Goal: Information Seeking & Learning: Learn about a topic

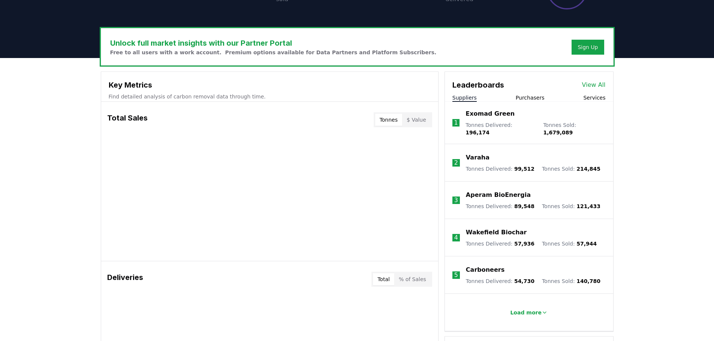
scroll to position [183, 0]
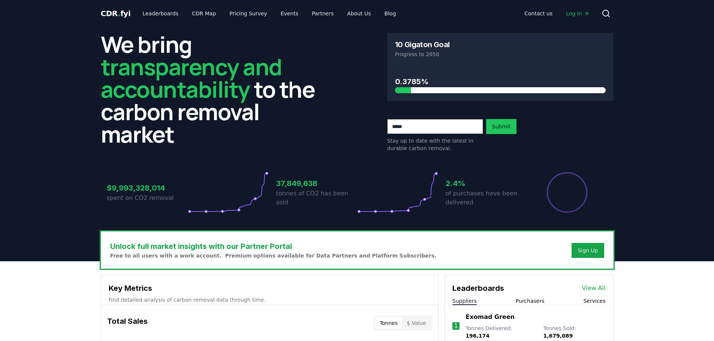
click at [125, 14] on span "CDR . fyi" at bounding box center [116, 13] width 30 height 9
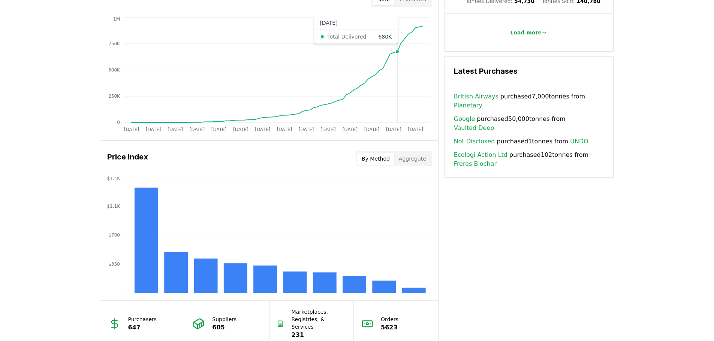
scroll to position [525, 0]
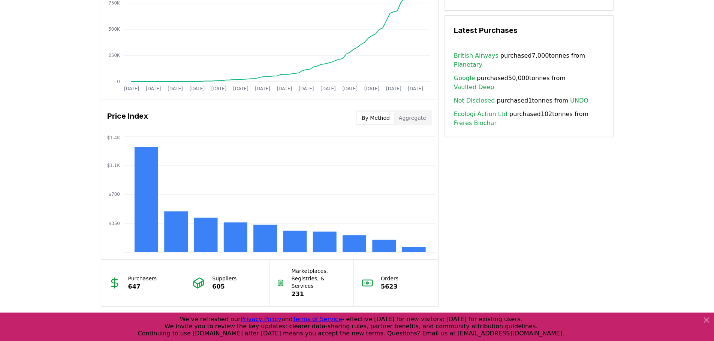
click at [419, 120] on button "Aggregate" at bounding box center [412, 118] width 36 height 12
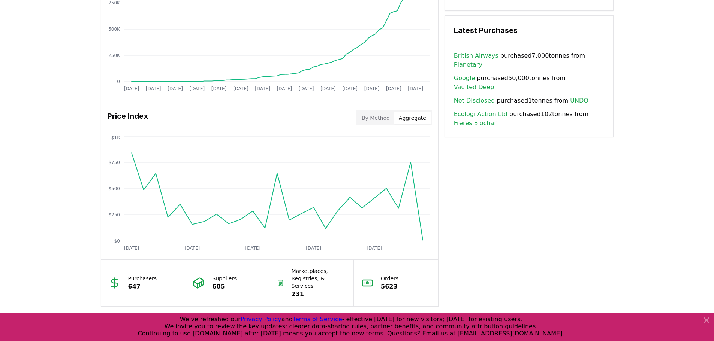
click at [377, 123] on button "By Method" at bounding box center [375, 118] width 37 height 12
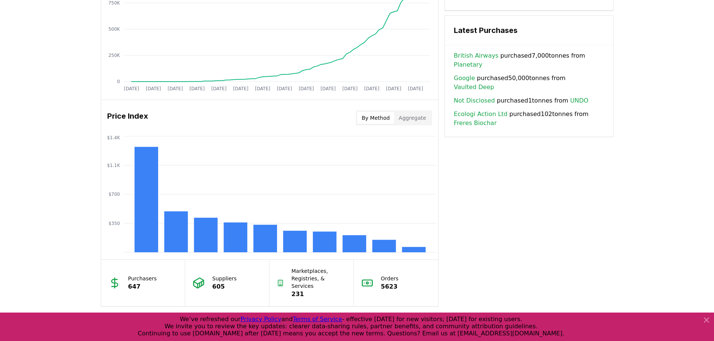
click at [513, 227] on div "Key Metrics Find detailed analysis of carbon removal data through time. Total S…" at bounding box center [357, 28] width 513 height 557
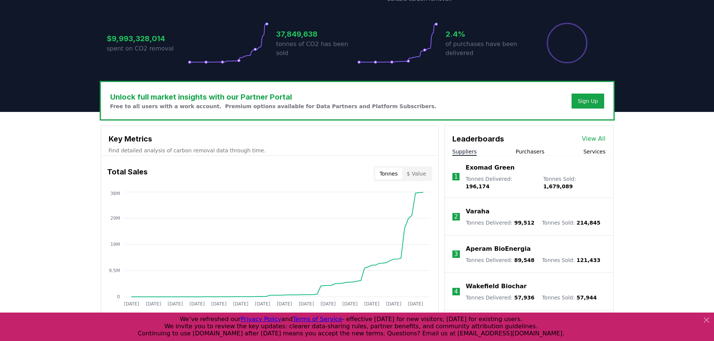
scroll to position [150, 0]
click at [709, 319] on icon at bounding box center [706, 320] width 9 height 9
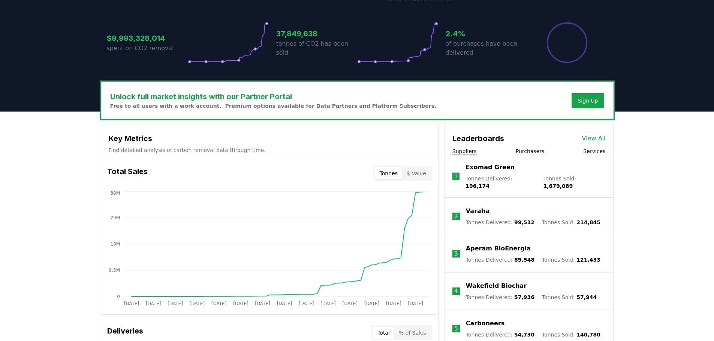
click at [536, 153] on button "Purchasers" at bounding box center [530, 151] width 29 height 7
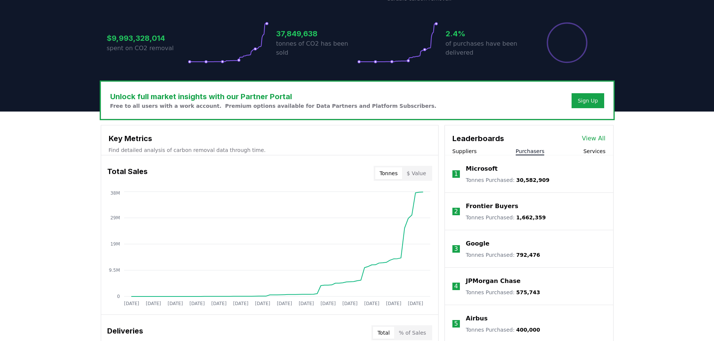
click at [590, 154] on button "Services" at bounding box center [594, 151] width 22 height 7
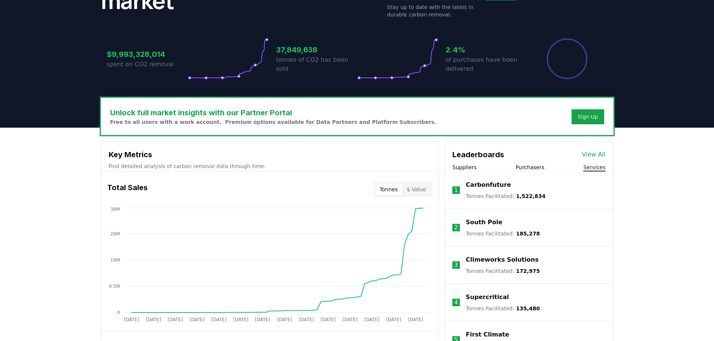
scroll to position [37, 0]
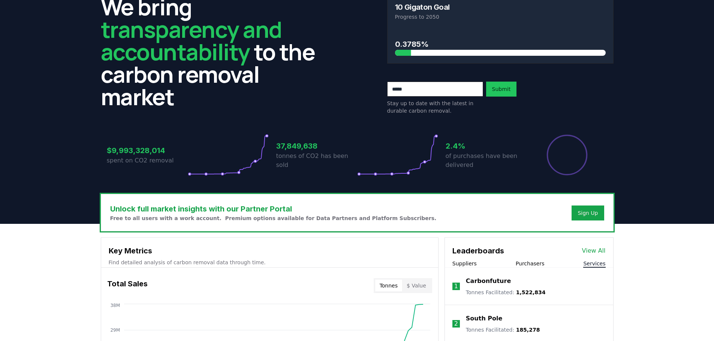
click at [461, 265] on button "Suppliers" at bounding box center [464, 263] width 24 height 7
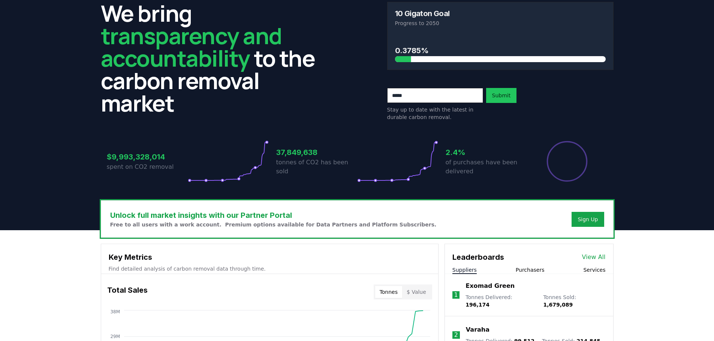
scroll to position [0, 0]
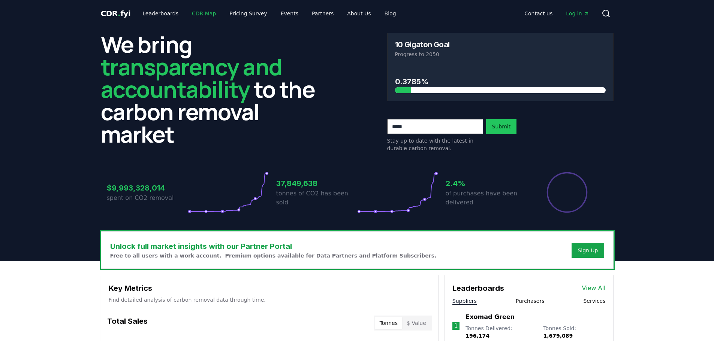
click at [202, 12] on link "CDR Map" at bounding box center [204, 13] width 36 height 13
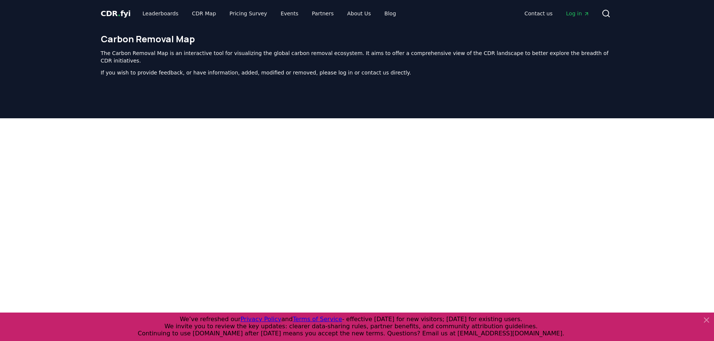
click at [709, 320] on icon at bounding box center [706, 320] width 9 height 9
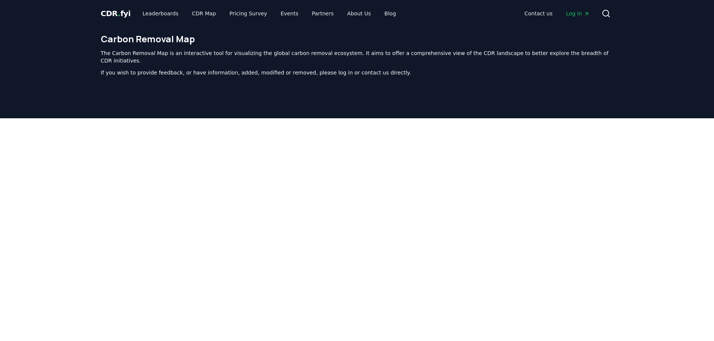
click at [121, 11] on span "CDR . fyi" at bounding box center [116, 13] width 30 height 9
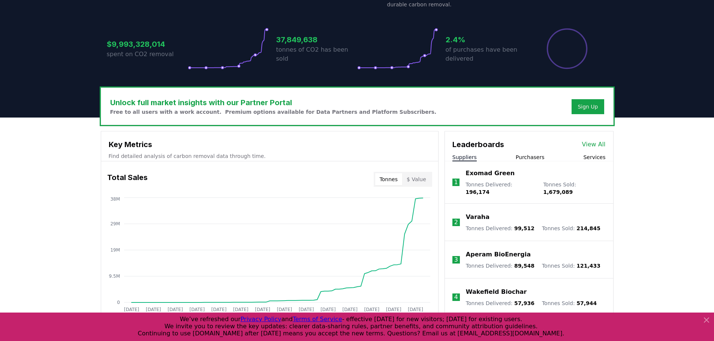
scroll to position [150, 0]
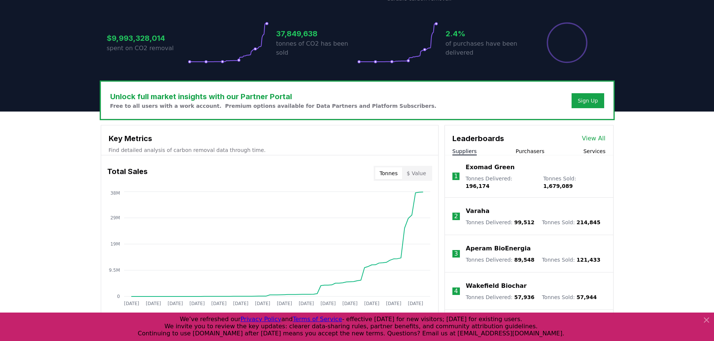
click at [708, 322] on icon at bounding box center [706, 320] width 4 height 4
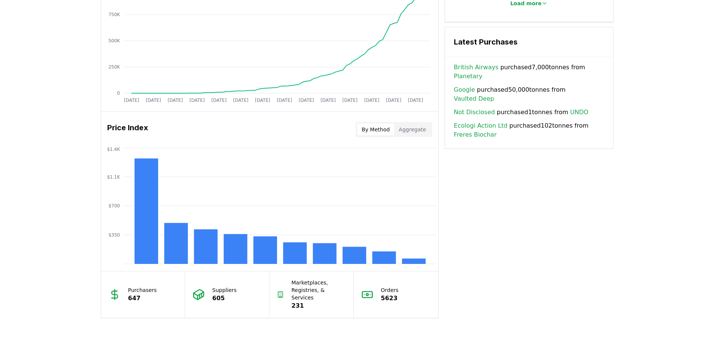
scroll to position [412, 0]
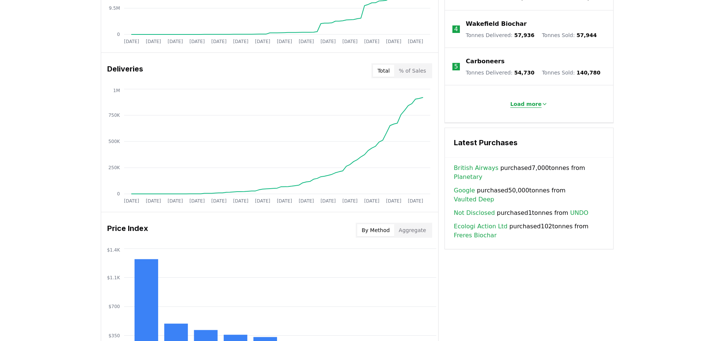
click at [529, 103] on button "Load more" at bounding box center [528, 104] width 49 height 15
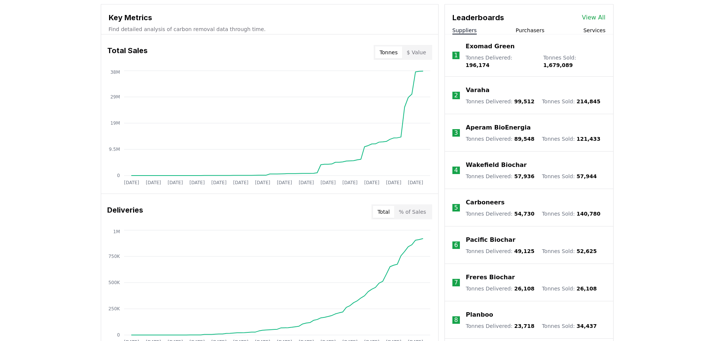
scroll to position [262, 0]
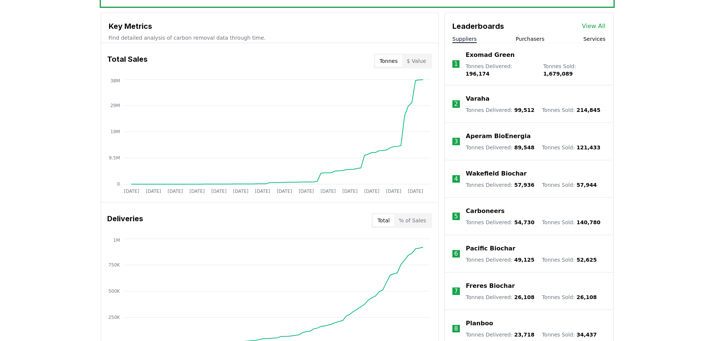
click at [528, 39] on button "Purchasers" at bounding box center [530, 38] width 29 height 7
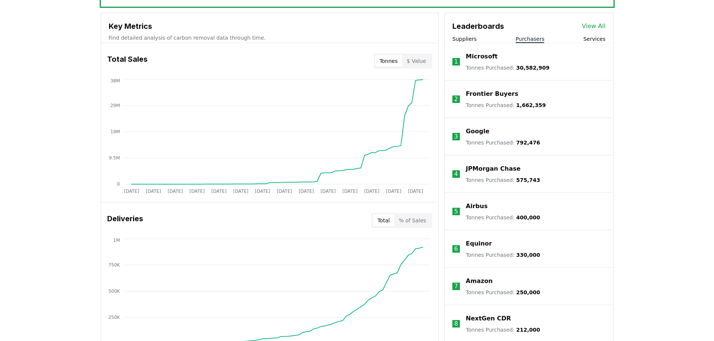
click at [585, 39] on div "Suppliers Purchasers Services" at bounding box center [529, 39] width 168 height 8
click at [591, 40] on button "Services" at bounding box center [594, 38] width 22 height 7
click at [596, 39] on button "Services" at bounding box center [594, 38] width 22 height 7
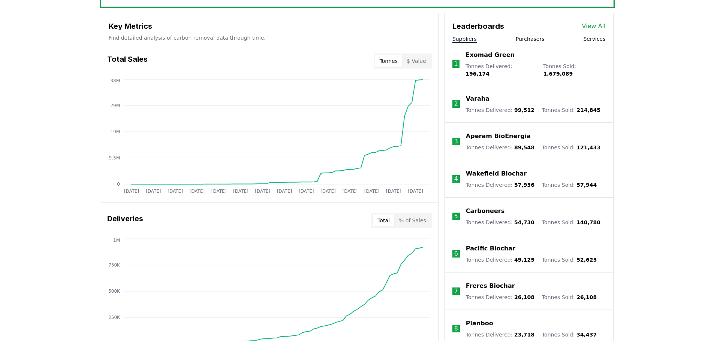
click at [472, 41] on button "Suppliers" at bounding box center [464, 38] width 24 height 7
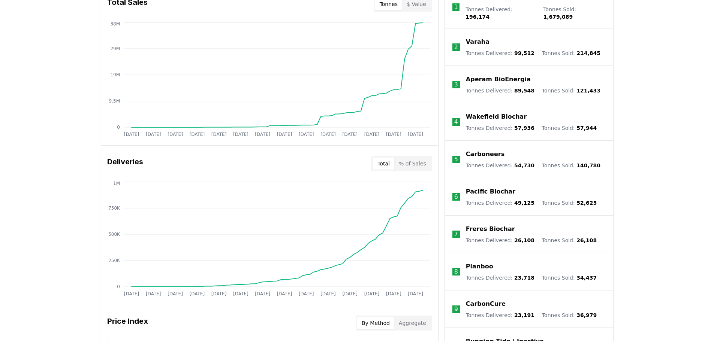
scroll to position [225, 0]
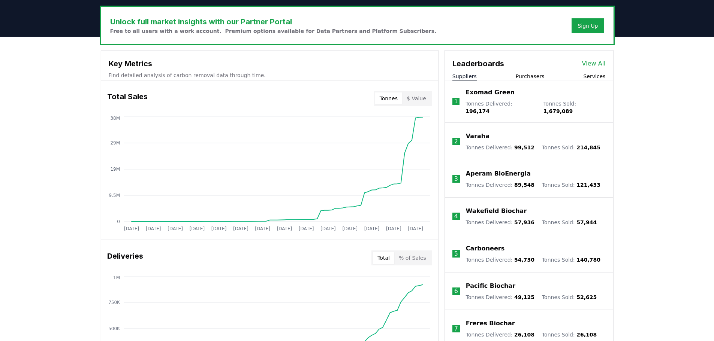
click at [527, 77] on button "Purchasers" at bounding box center [530, 76] width 29 height 7
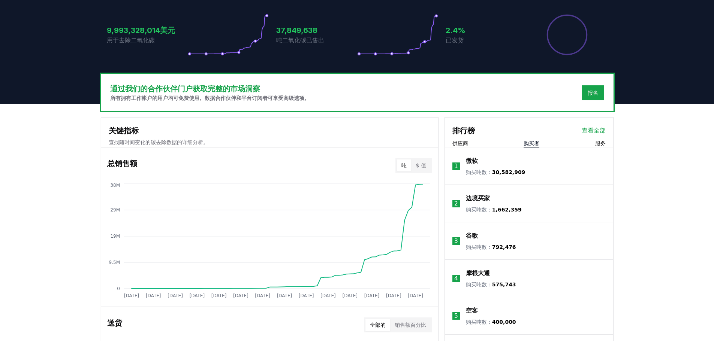
scroll to position [156, 0]
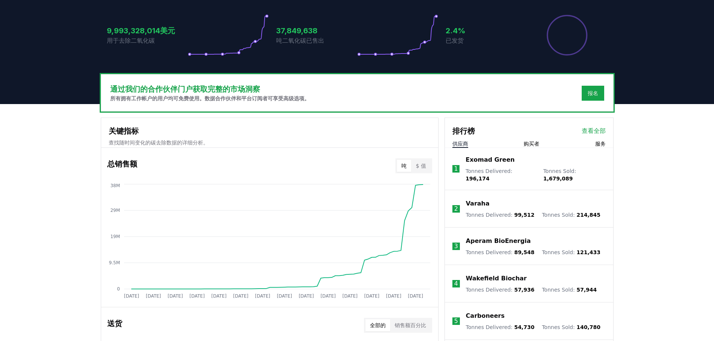
click at [463, 147] on font "供应商" at bounding box center [460, 144] width 16 height 6
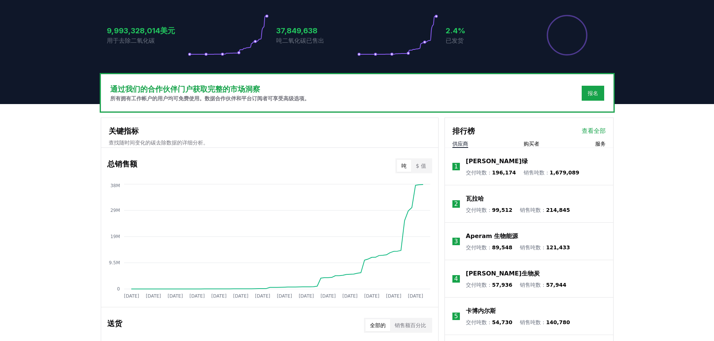
click at [472, 198] on font "瓦拉哈" at bounding box center [475, 198] width 18 height 7
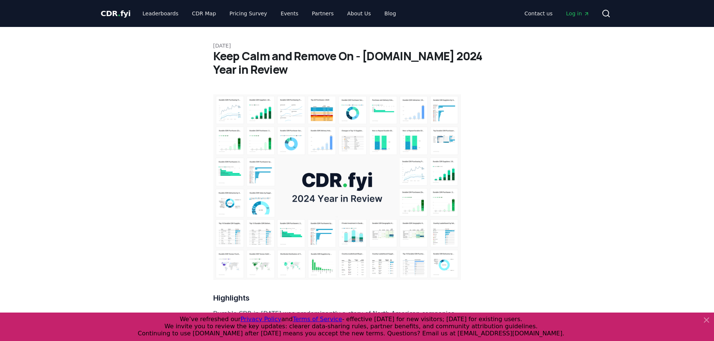
click at [708, 323] on icon at bounding box center [706, 320] width 9 height 9
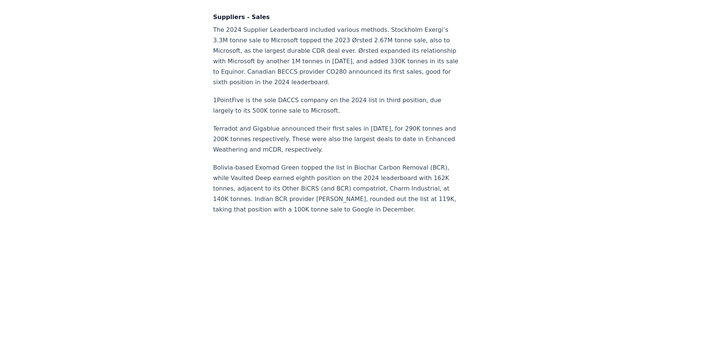
scroll to position [4985, 0]
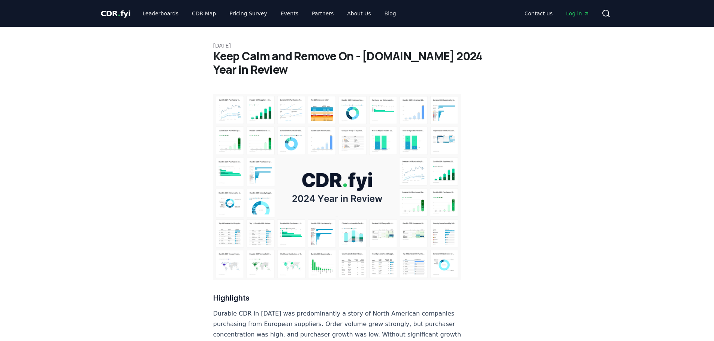
scroll to position [4985, 0]
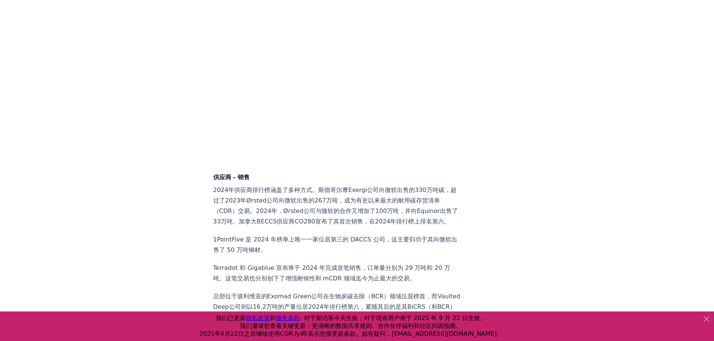
scroll to position [4569, 0]
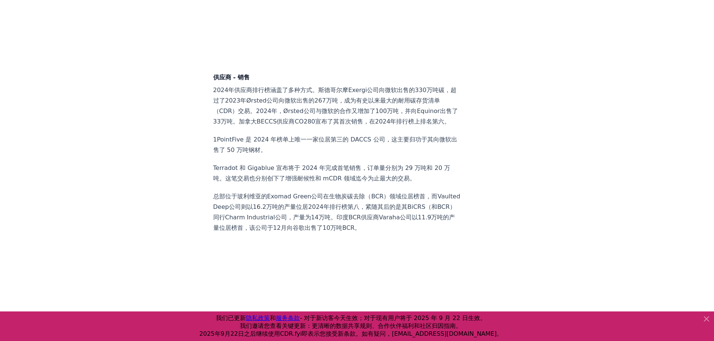
scroll to position [4644, 0]
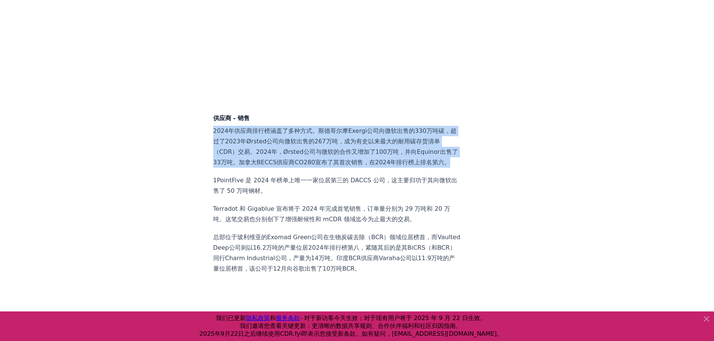
drag, startPoint x: 288, startPoint y: 170, endPoint x: 211, endPoint y: 133, distance: 84.8
copy font "2024年供应商排行榜涵盖了多种方式。斯德哥尔摩Exergi公司向微软出售的330万吨碳，超过了2023年Ørsted公司向微软出售的267万吨，成为有史以来…"
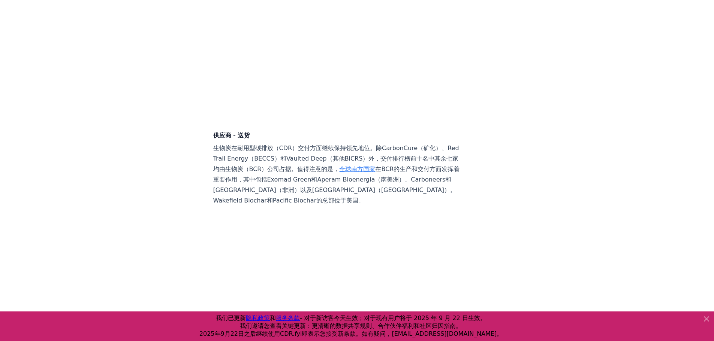
scroll to position [4982, 0]
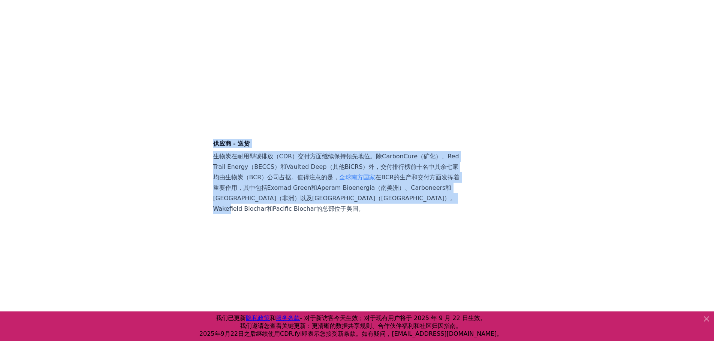
drag, startPoint x: 365, startPoint y: 220, endPoint x: 213, endPoint y: 151, distance: 166.9
copy div "供应商 - 送货 生物炭在耐用型碳排放（CDR）交付方面继续保持领先地位。除CarbonCure（矿化）、Red Trail Energy（BECCS）和Va…"
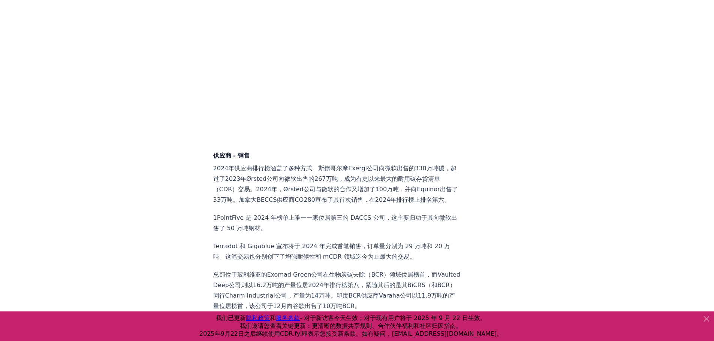
scroll to position [4644, 0]
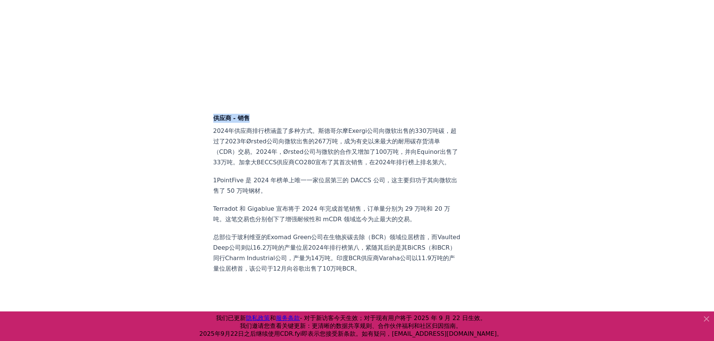
drag, startPoint x: 251, startPoint y: 117, endPoint x: 210, endPoint y: 113, distance: 41.7
copy font "供应商 - 销售"
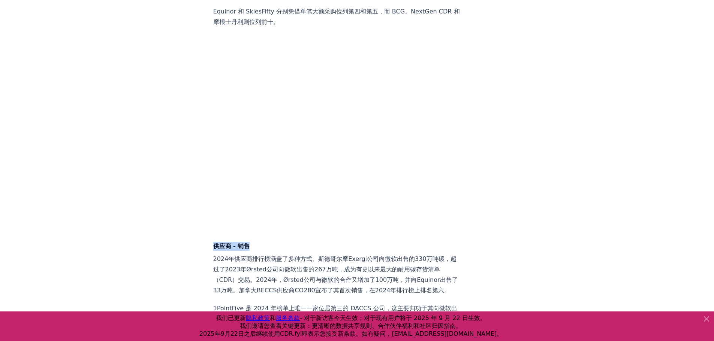
scroll to position [4494, 0]
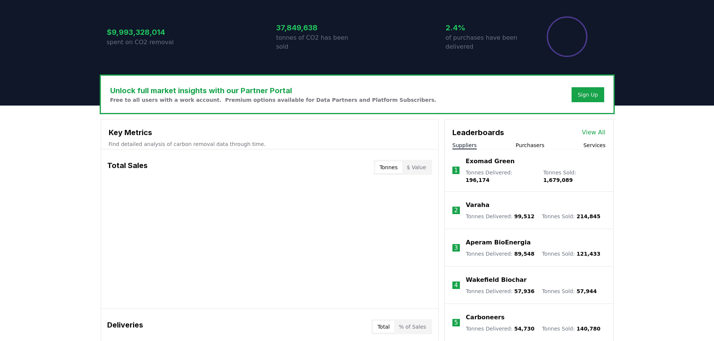
scroll to position [154, 0]
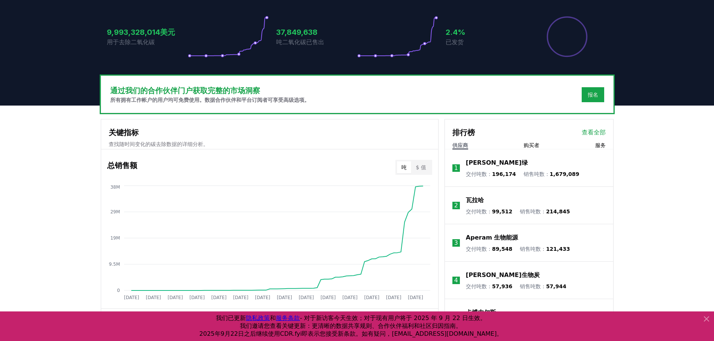
click at [706, 319] on icon at bounding box center [706, 319] width 9 height 9
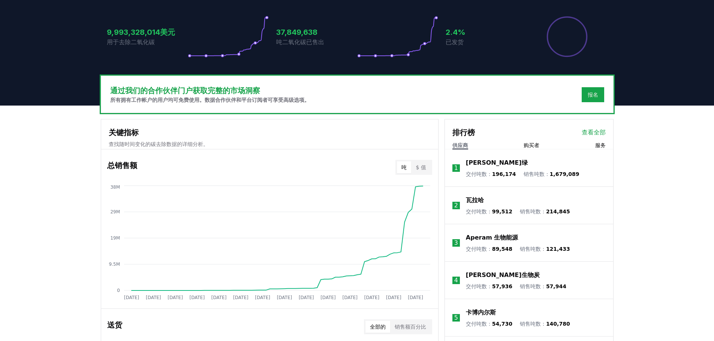
click at [476, 238] on font "Aperam 生物能源" at bounding box center [492, 237] width 52 height 7
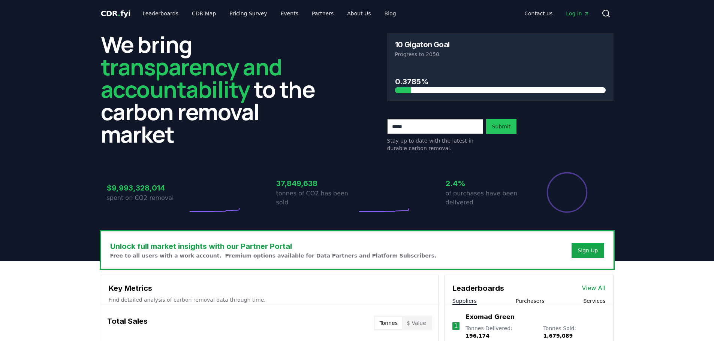
scroll to position [154, 0]
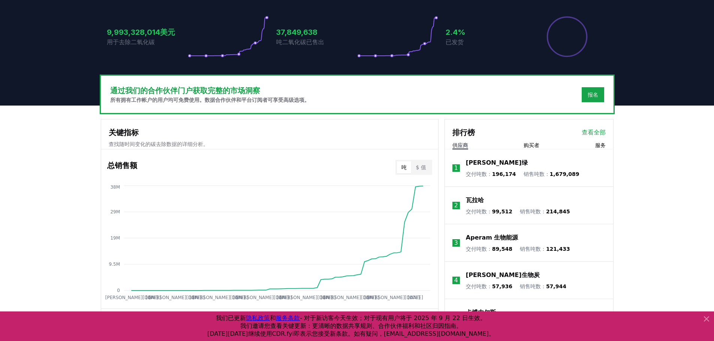
click at [500, 273] on font "[PERSON_NAME]生物炭" at bounding box center [503, 275] width 74 height 7
